Goal: Task Accomplishment & Management: Use online tool/utility

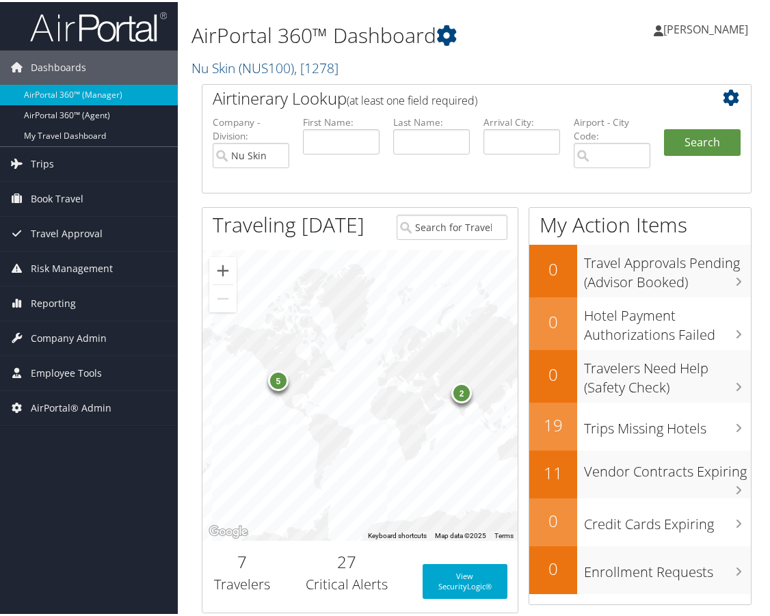
click at [583, 22] on div "[PERSON_NAME] [PERSON_NAME] My Settings Travel Agency Contacts Log Consulting T…" at bounding box center [646, 33] width 258 height 53
click at [78, 330] on span "Company Admin" at bounding box center [69, 336] width 76 height 34
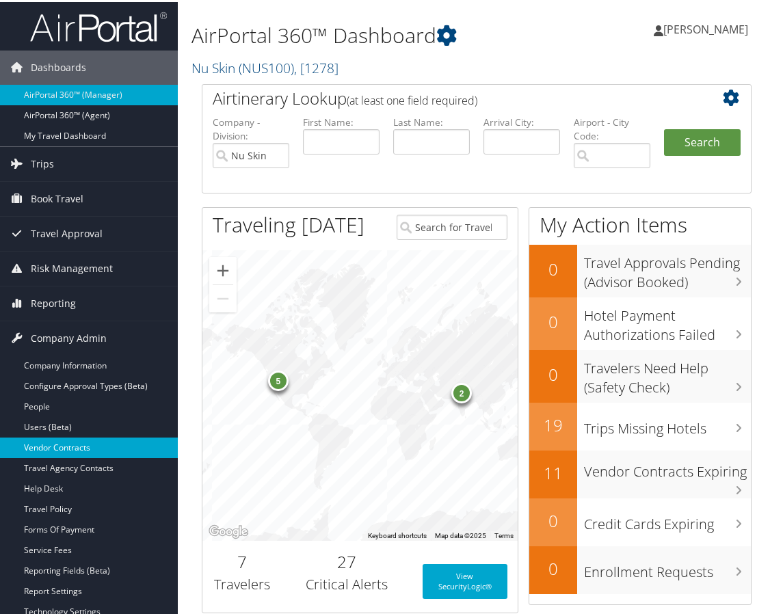
scroll to position [274, 0]
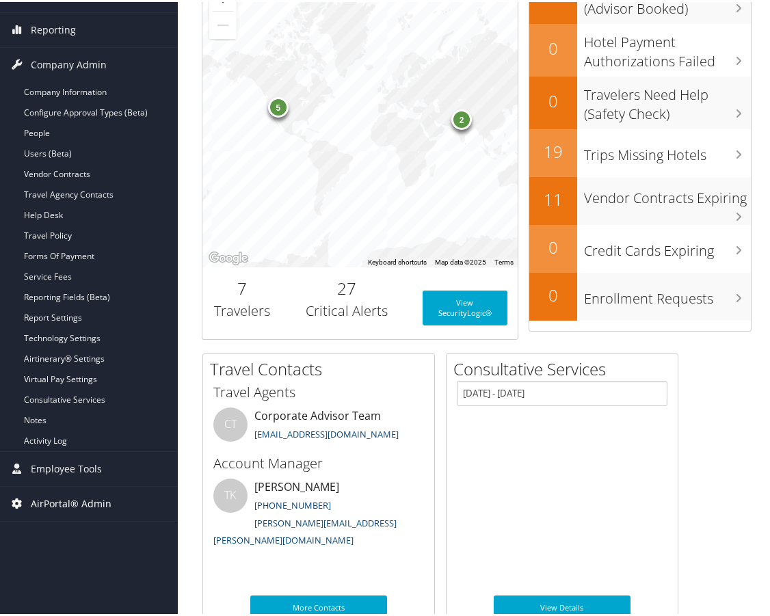
click at [80, 498] on span "AirPortal® Admin" at bounding box center [71, 502] width 81 height 34
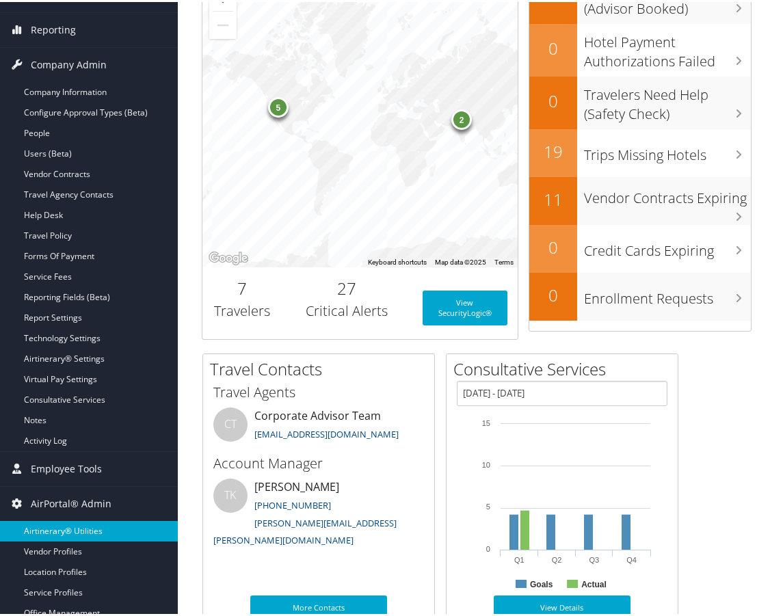
click at [79, 522] on link "Airtinerary® Utilities" at bounding box center [89, 529] width 178 height 21
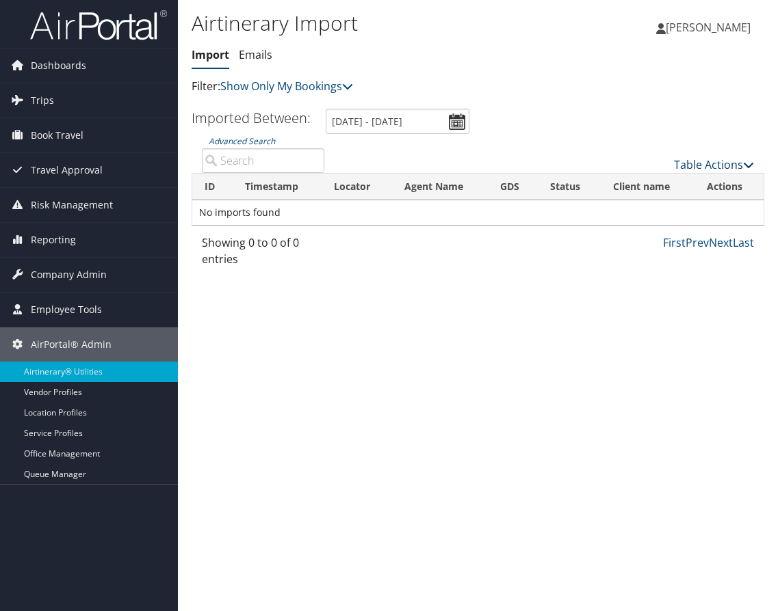
click at [688, 165] on link "Table Actions" at bounding box center [714, 164] width 80 height 15
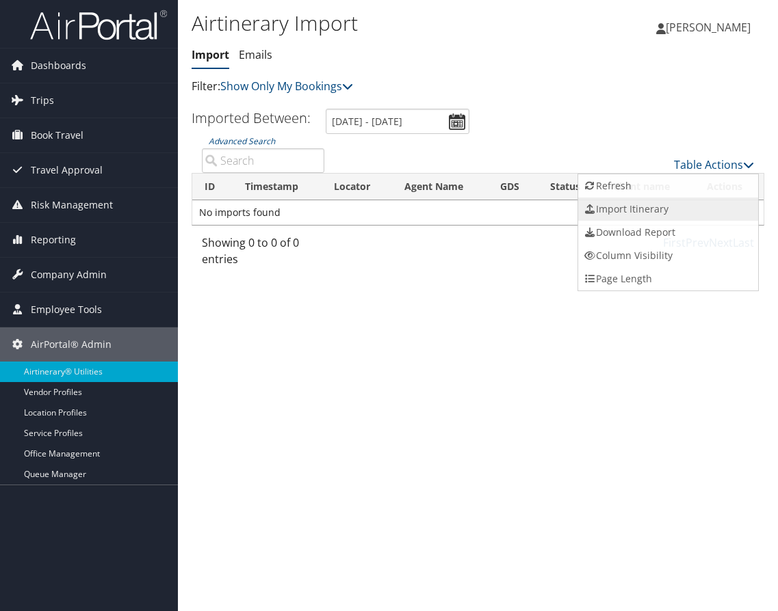
click at [664, 213] on link "Import Itinerary" at bounding box center [668, 209] width 180 height 23
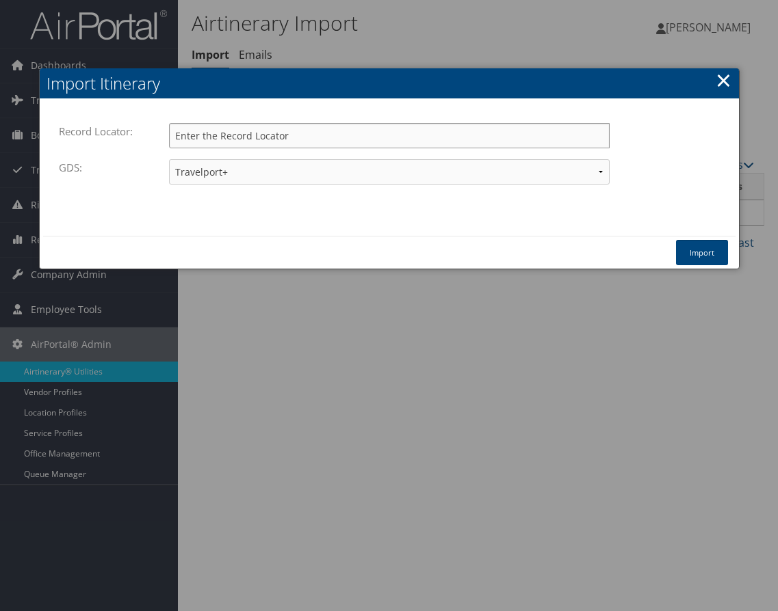
click at [273, 141] on input "Record Locator:" at bounding box center [389, 135] width 440 height 25
paste input "DDDR03"
type input "DDDR03"
click at [717, 250] on button "Import" at bounding box center [702, 252] width 52 height 25
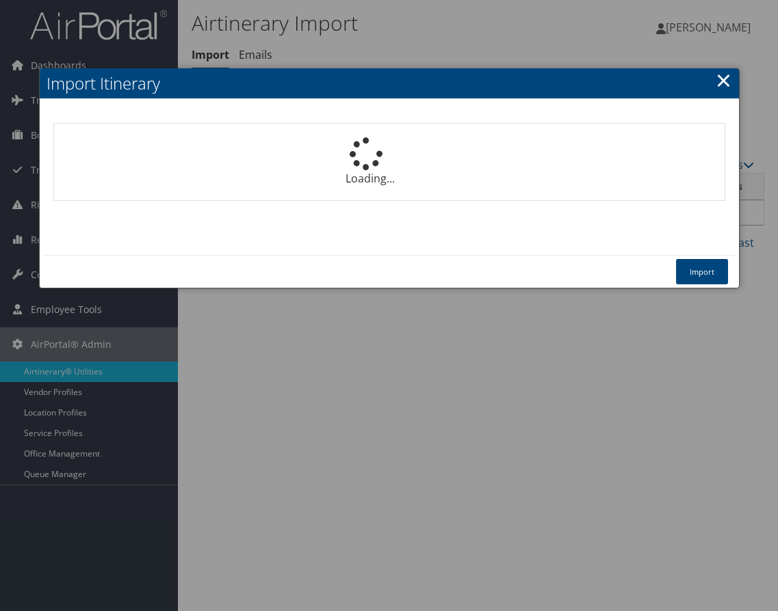
select select "1P"
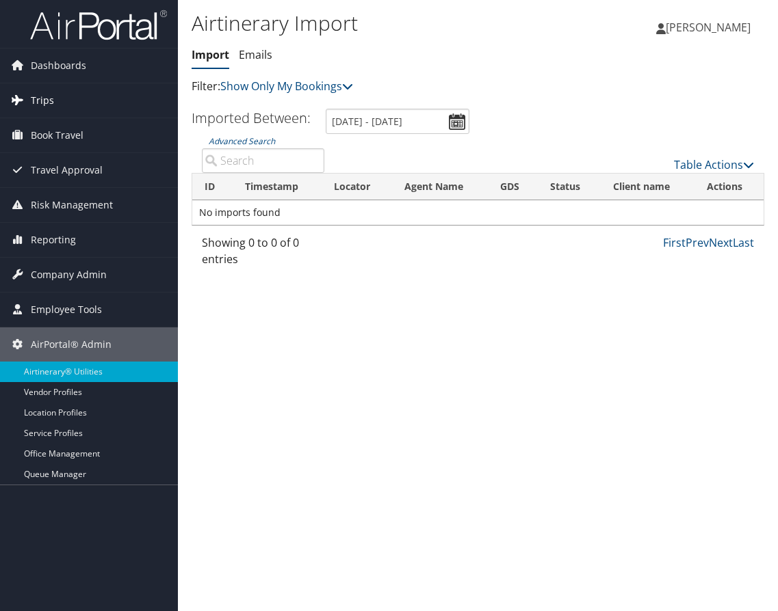
click at [86, 103] on link "Trips" at bounding box center [89, 100] width 178 height 34
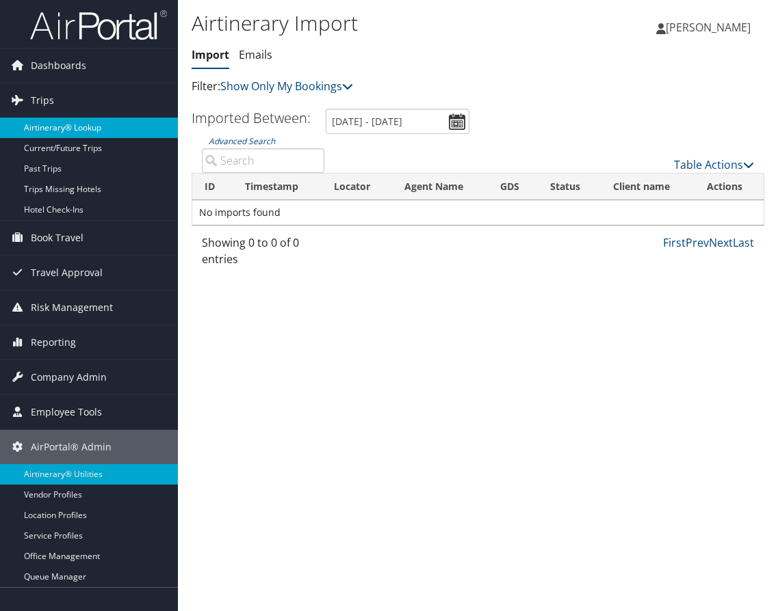
click at [70, 131] on link "Airtinerary® Lookup" at bounding box center [89, 128] width 178 height 21
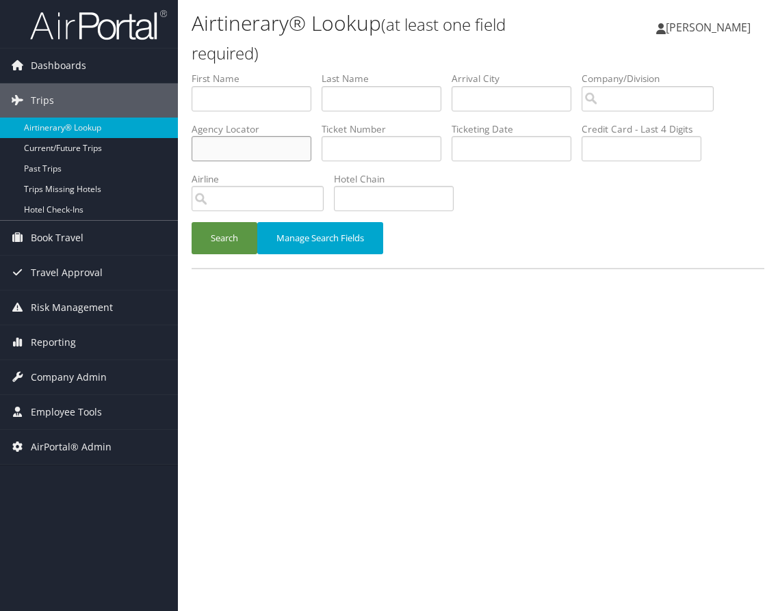
paste input "DDDR03"
type input "DDDR03"
click at [235, 243] on button "Search" at bounding box center [224, 238] width 66 height 32
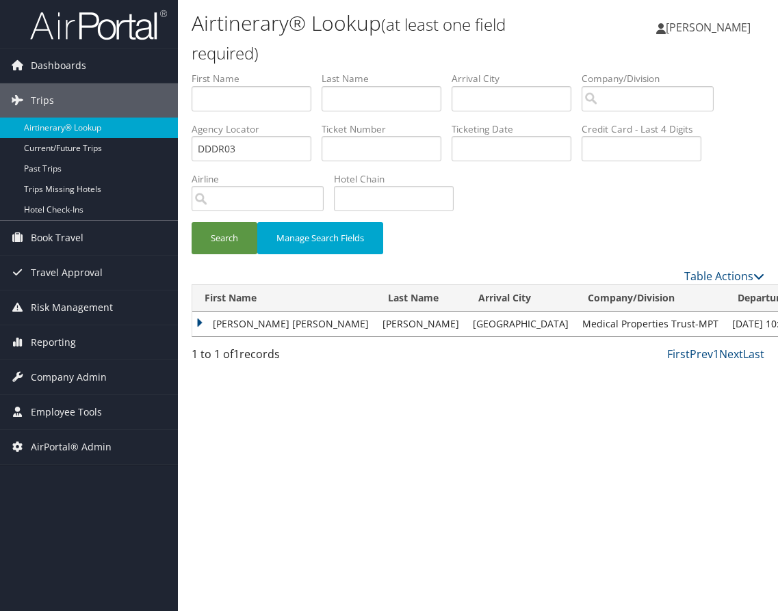
click at [195, 321] on td "KATHERINE ELISE" at bounding box center [283, 324] width 183 height 25
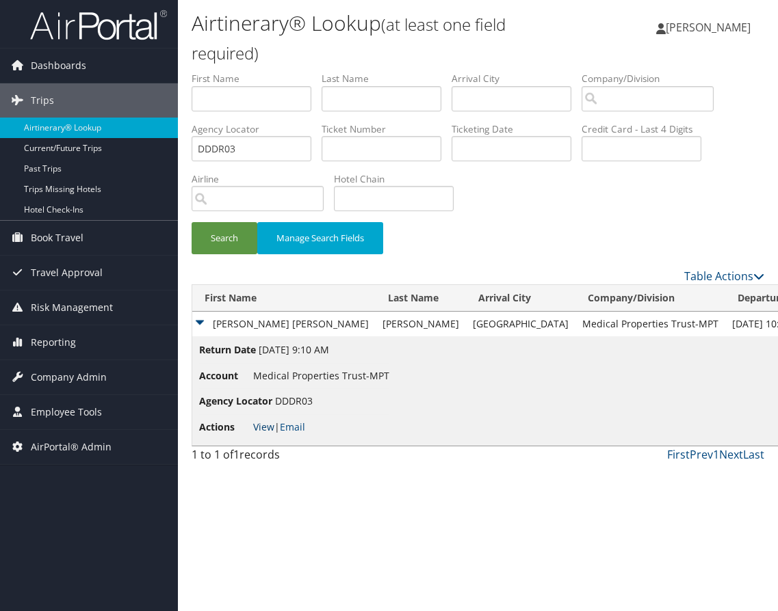
click at [259, 429] on link "View" at bounding box center [263, 427] width 21 height 13
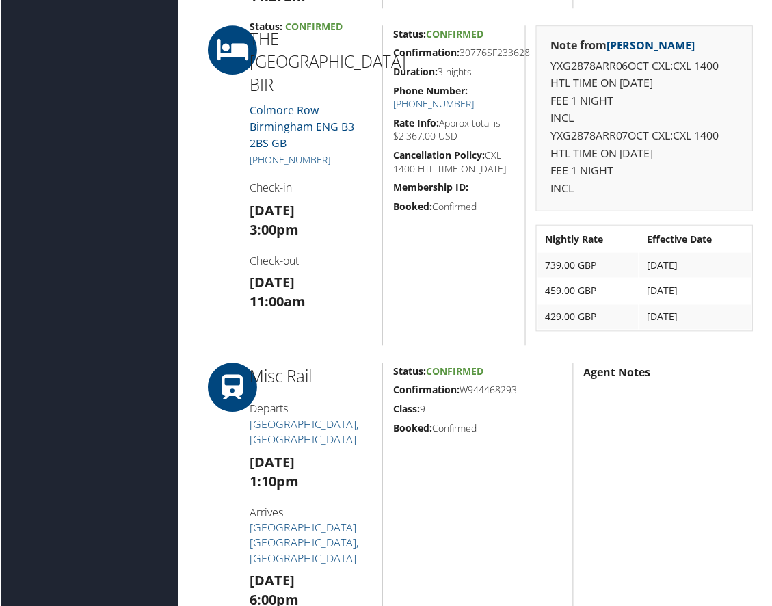
scroll to position [1026, 0]
